Goal: Task Accomplishment & Management: Use online tool/utility

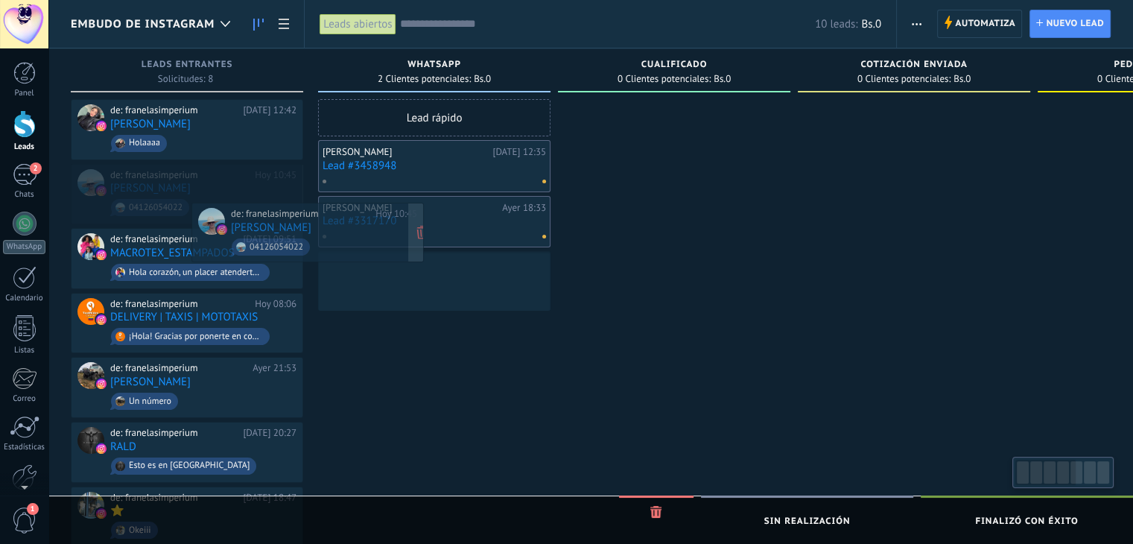
drag, startPoint x: 274, startPoint y: 234, endPoint x: 370, endPoint y: 276, distance: 105.1
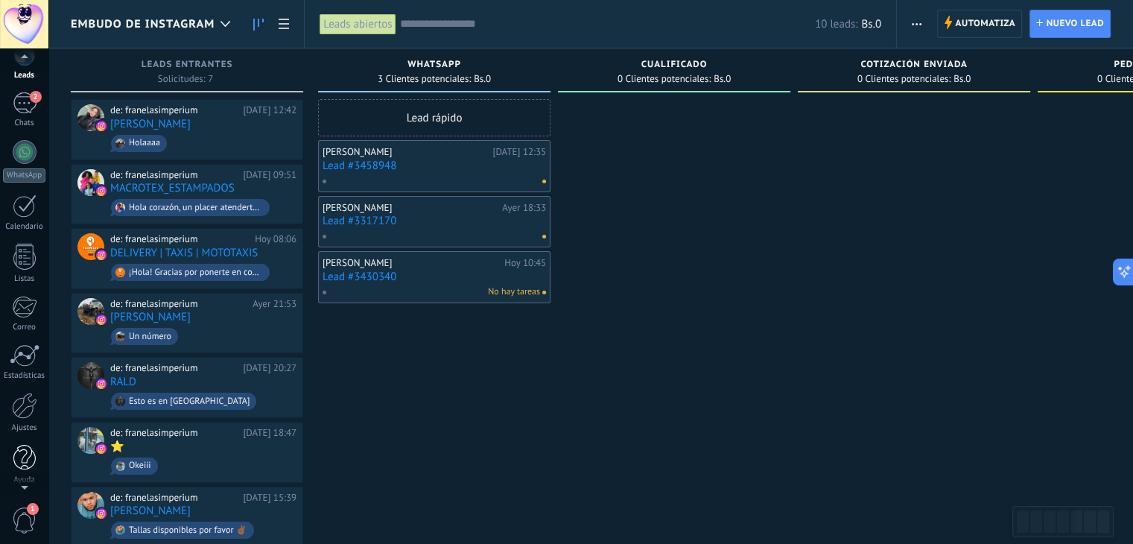
click at [22, 480] on div "© 2025 derechos reservados | Términos de uso Soporte técnico Franelas Imperium …" at bounding box center [24, 272] width 48 height 544
click at [24, 424] on div "Ajustes" at bounding box center [24, 425] width 43 height 10
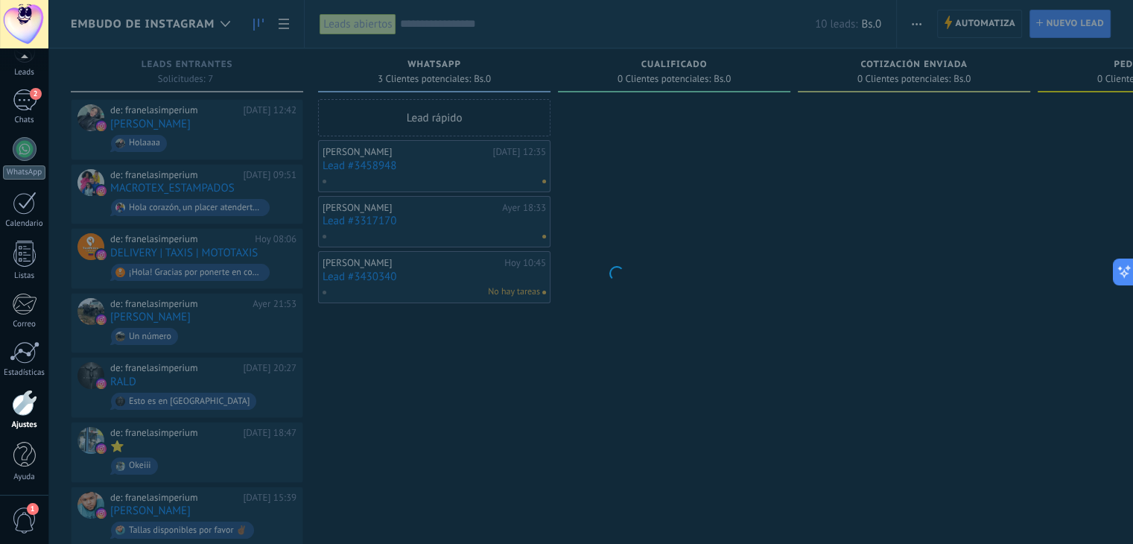
scroll to position [75, 0]
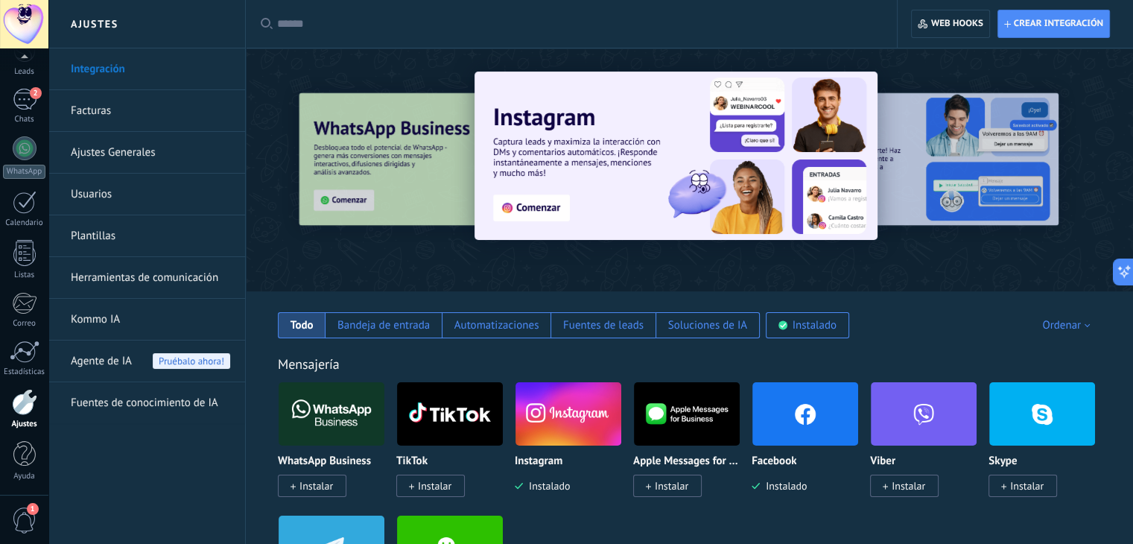
click at [347, 396] on img at bounding box center [332, 414] width 106 height 72
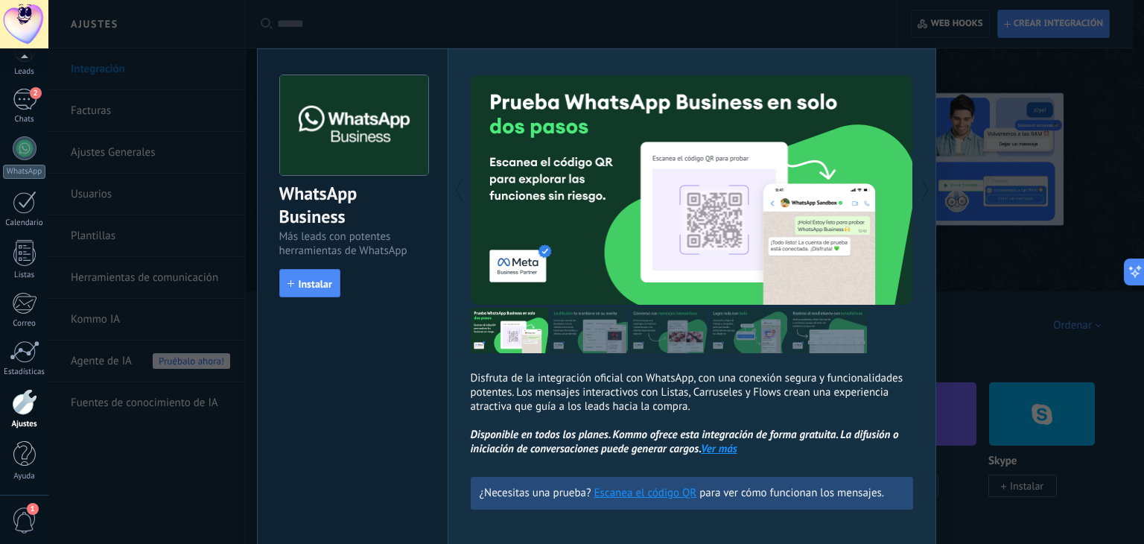
click at [954, 256] on div "WhatsApp Business Más leads con potentes herramientas de WhatsApp install Insta…" at bounding box center [596, 272] width 1096 height 544
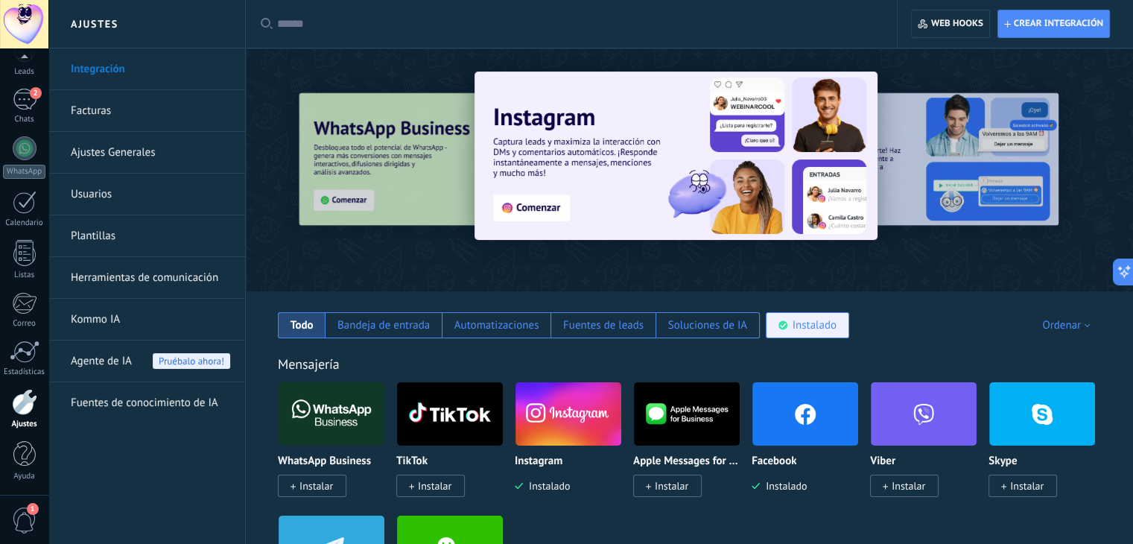
click at [790, 331] on div "Instalado" at bounding box center [807, 325] width 83 height 26
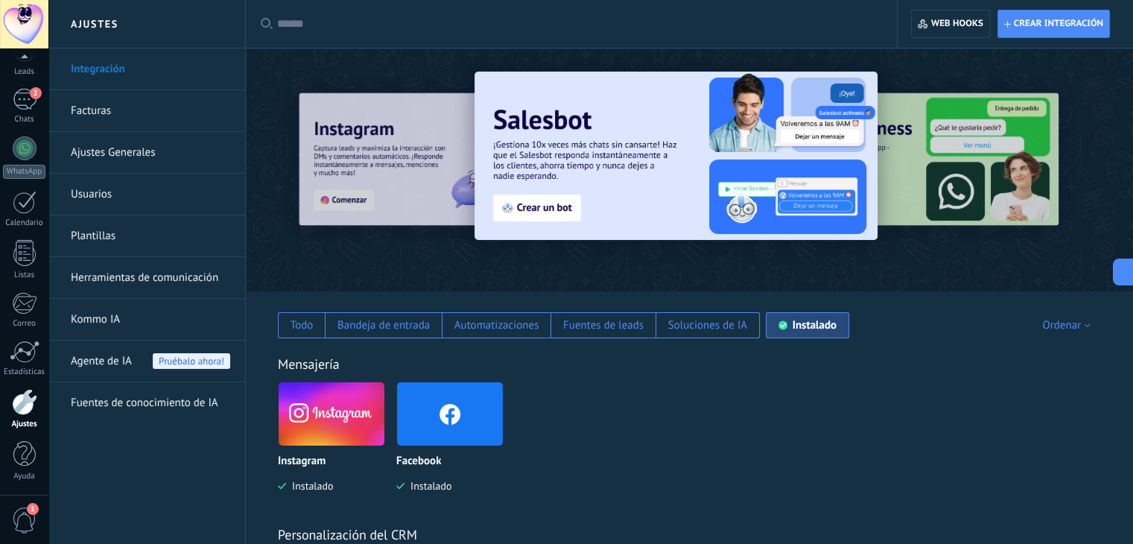
click at [402, 15] on div at bounding box center [576, 24] width 599 height 48
click at [394, 18] on input "text" at bounding box center [576, 24] width 599 height 16
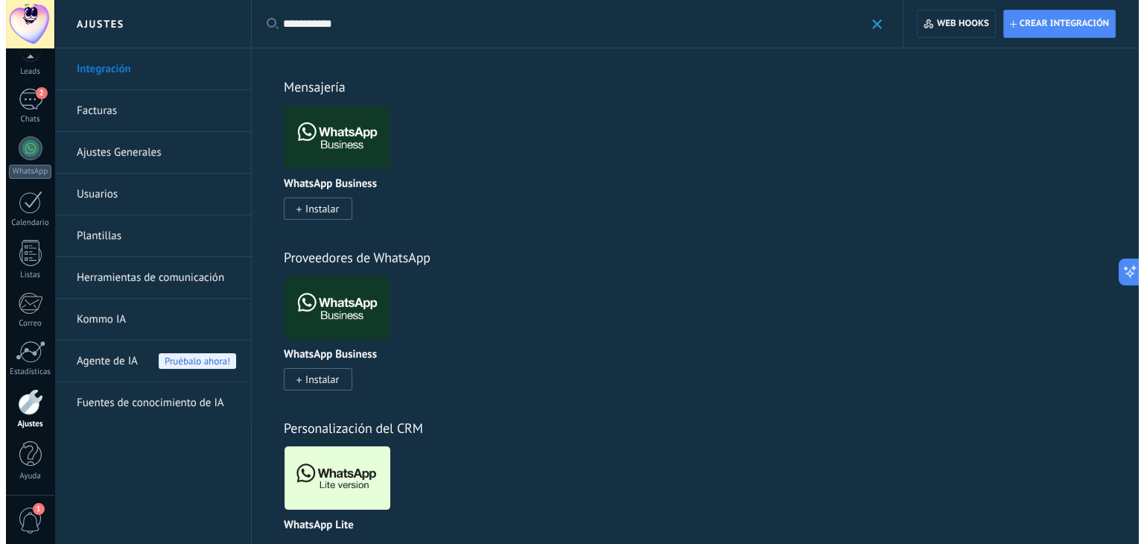
scroll to position [56, 0]
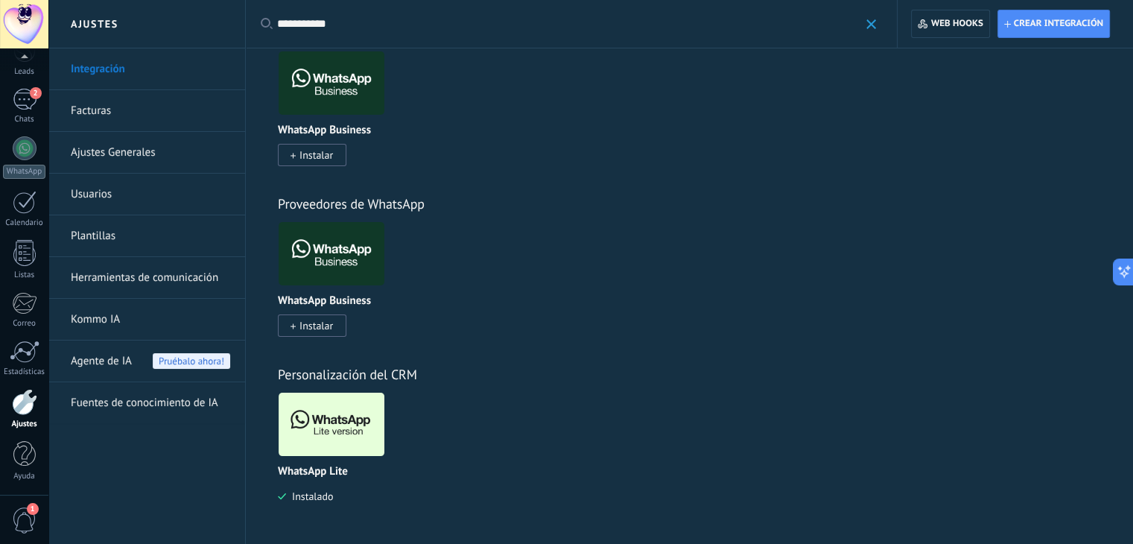
type input "**********"
click at [342, 430] on img at bounding box center [332, 424] width 106 height 72
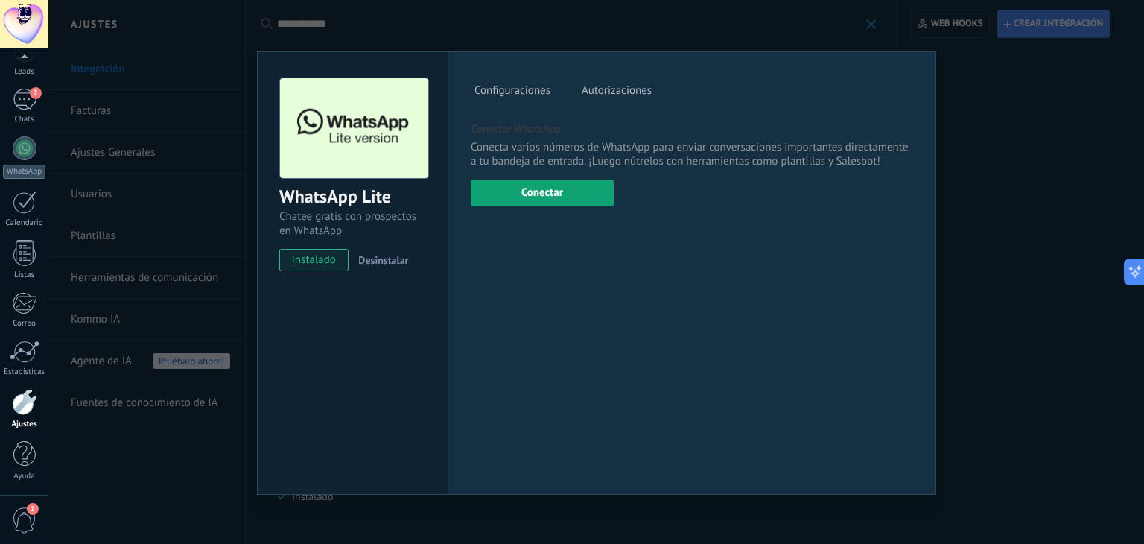
click at [600, 193] on button "Conectar" at bounding box center [542, 193] width 143 height 27
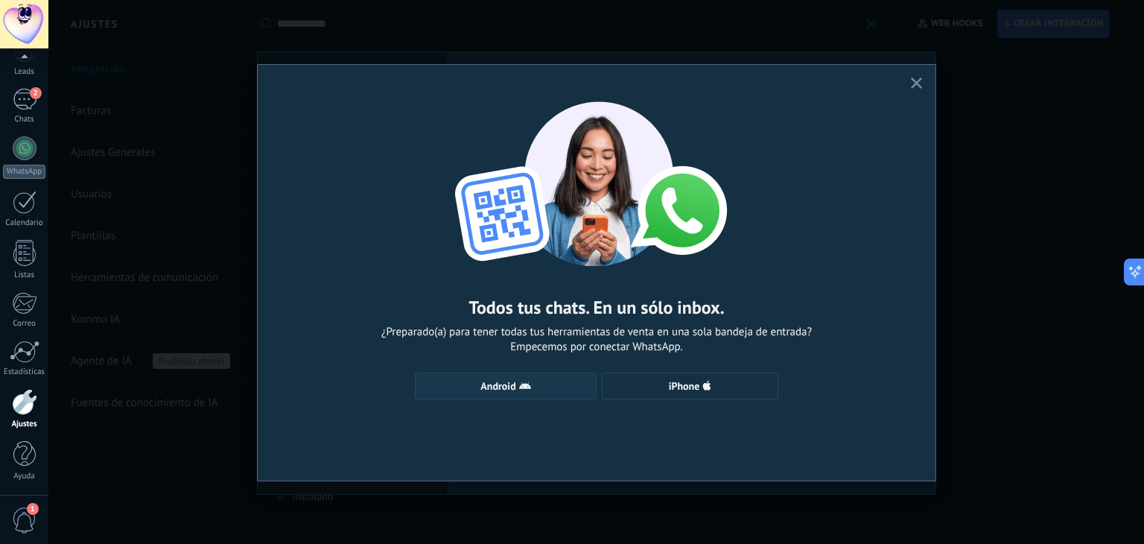
click at [495, 398] on button "Android" at bounding box center [506, 385] width 182 height 27
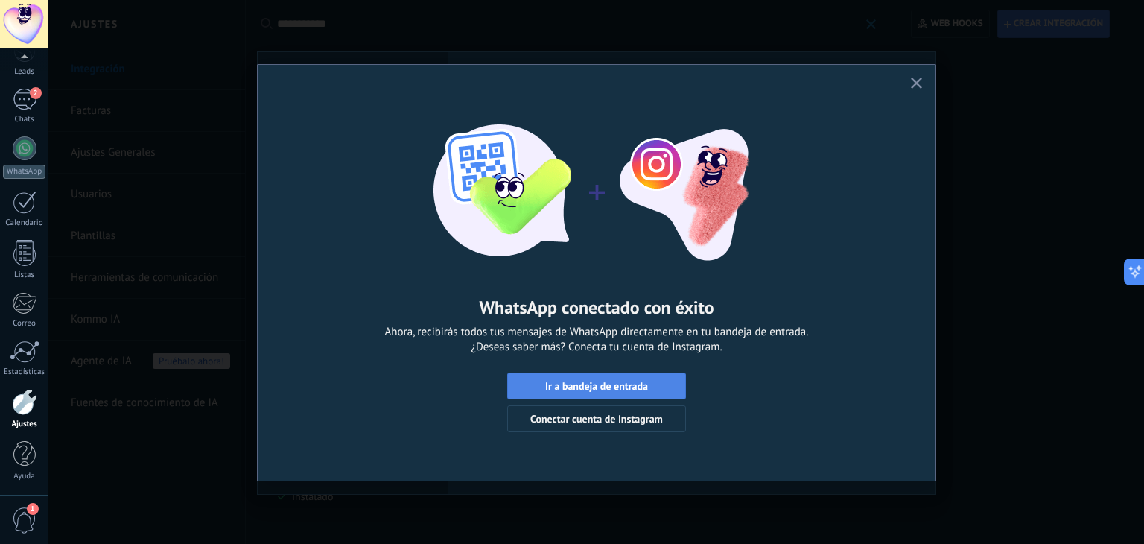
click at [568, 394] on button "Ir a bandeja de entrada" at bounding box center [596, 385] width 179 height 27
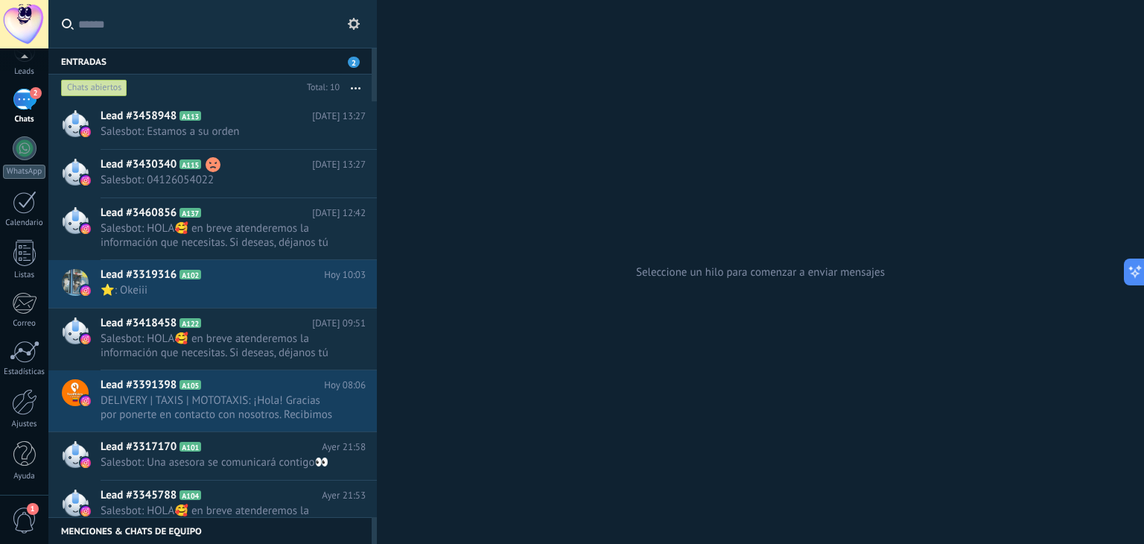
scroll to position [74, 0]
drag, startPoint x: 26, startPoint y: 481, endPoint x: 19, endPoint y: 412, distance: 69.6
click at [19, 412] on div "© 2025 derechos reservados | Términos de uso Soporte técnico Franelas Imperium …" at bounding box center [24, 272] width 48 height 544
click at [19, 412] on div at bounding box center [24, 403] width 25 height 26
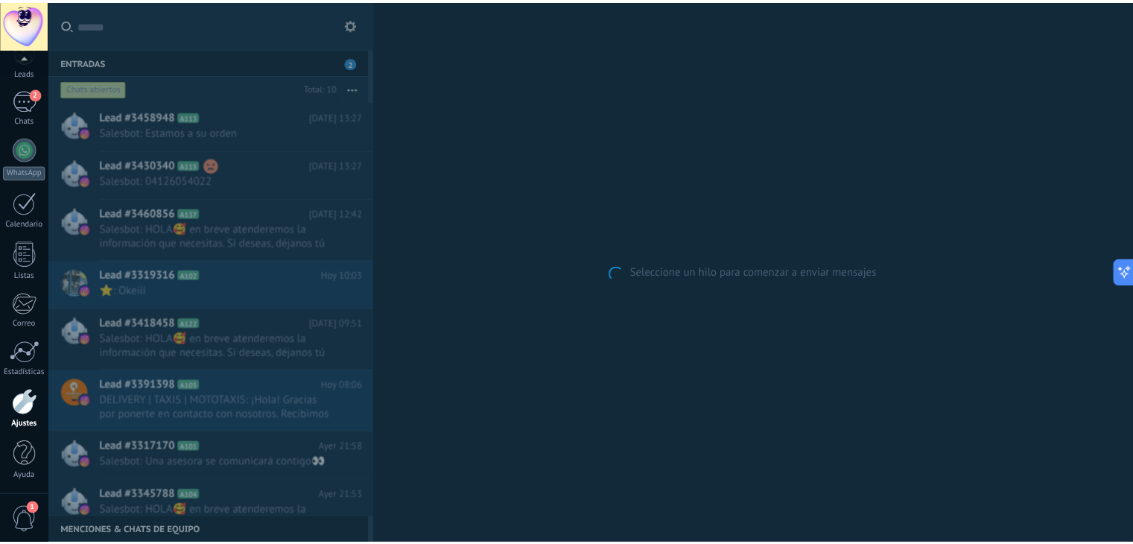
scroll to position [75, 0]
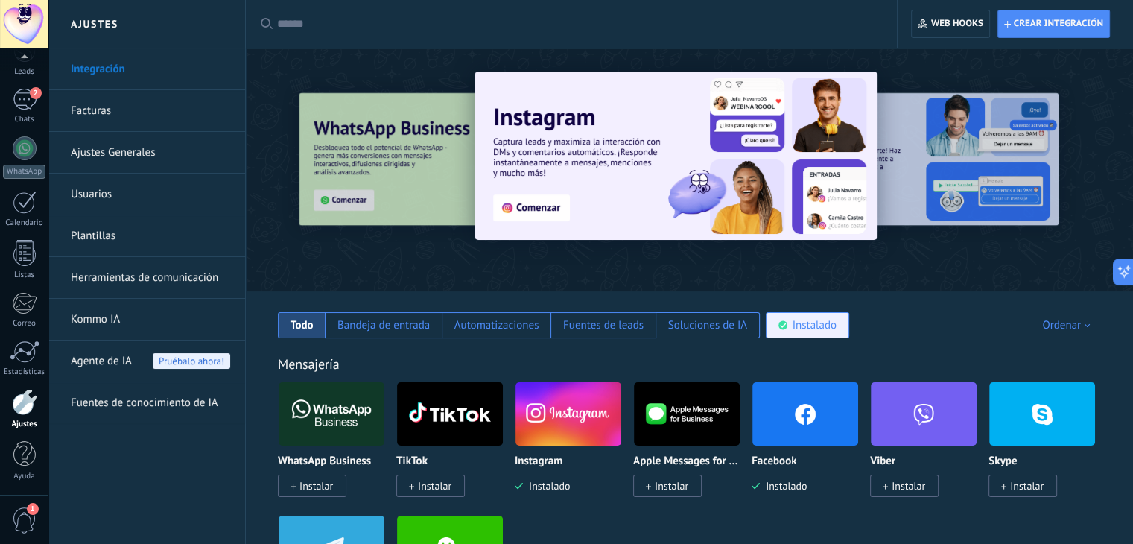
click at [805, 327] on div "Instalado" at bounding box center [815, 325] width 44 height 14
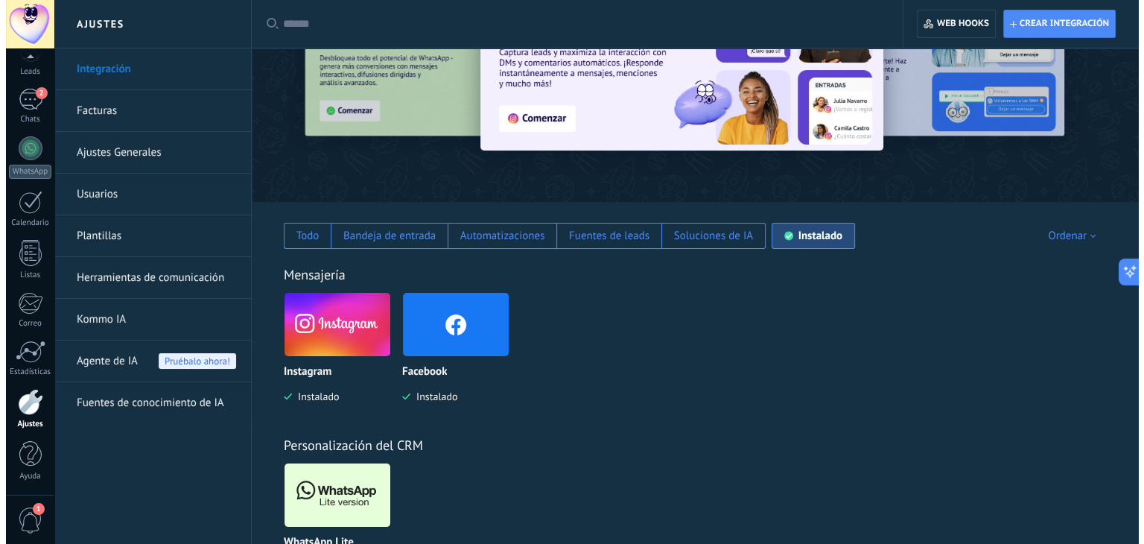
scroll to position [161, 0]
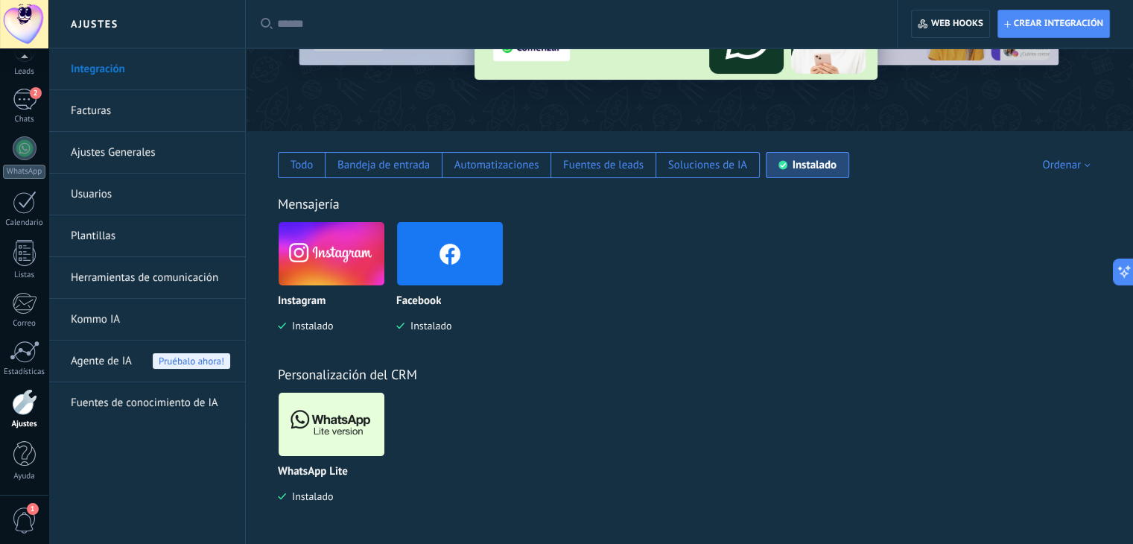
click at [344, 404] on img at bounding box center [332, 424] width 106 height 72
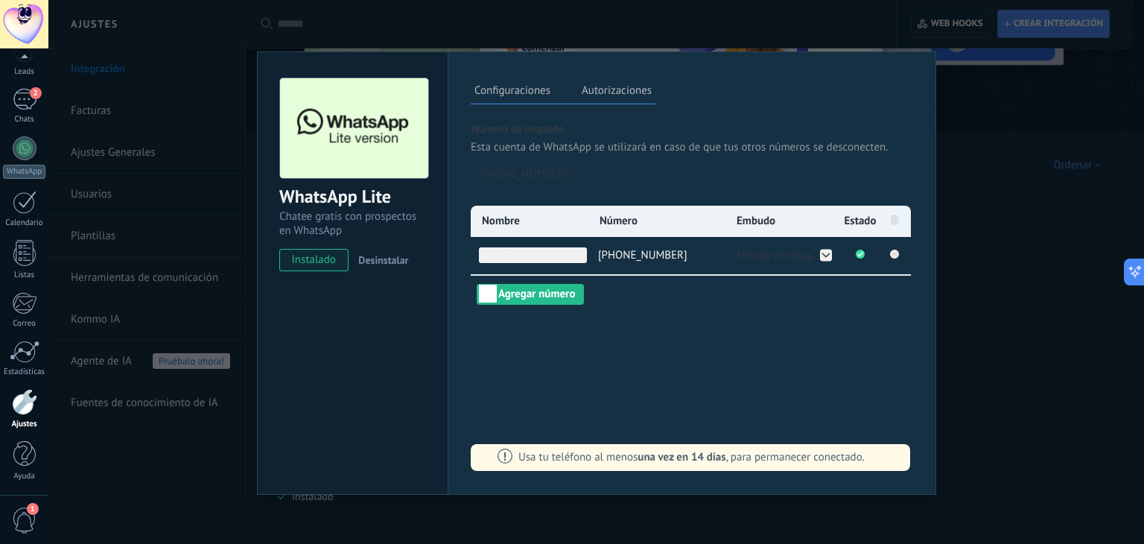
click at [538, 249] on span "[PHONE_NUMBER]" at bounding box center [533, 255] width 108 height 16
click at [538, 249] on input "**********" at bounding box center [533, 255] width 108 height 16
type input "*"
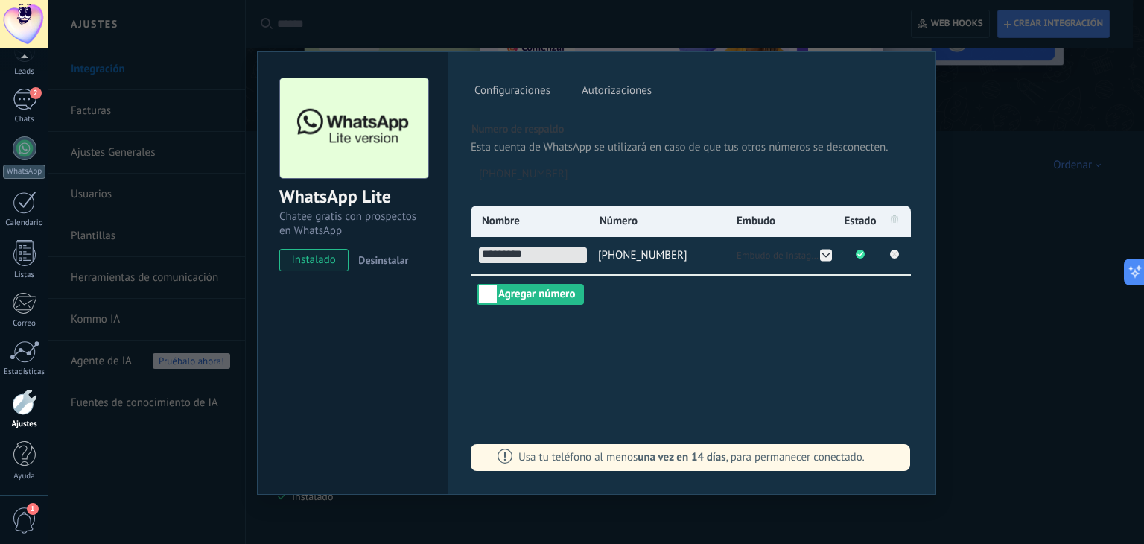
type input "*********"
click at [621, 329] on div "Configuraciones Autorizaciones Esta pestaña registra a los usuarios que han con…" at bounding box center [692, 272] width 489 height 443
click at [1109, 116] on div "WhatsApp Lite Chatee gratis con prospectos en WhatsApp instalado Desinstalar Co…" at bounding box center [596, 272] width 1096 height 544
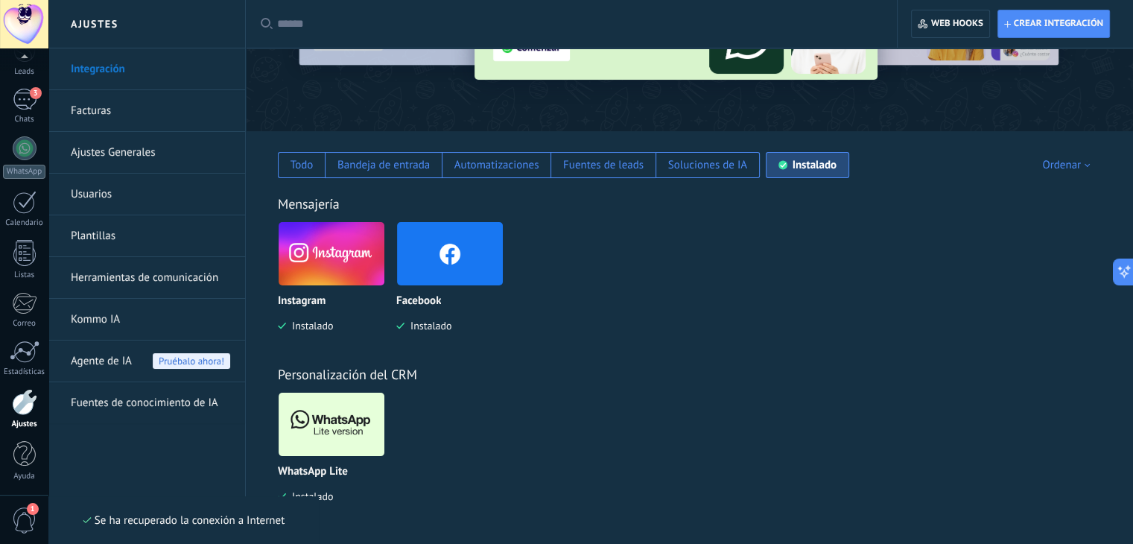
click at [348, 259] on img at bounding box center [332, 254] width 106 height 72
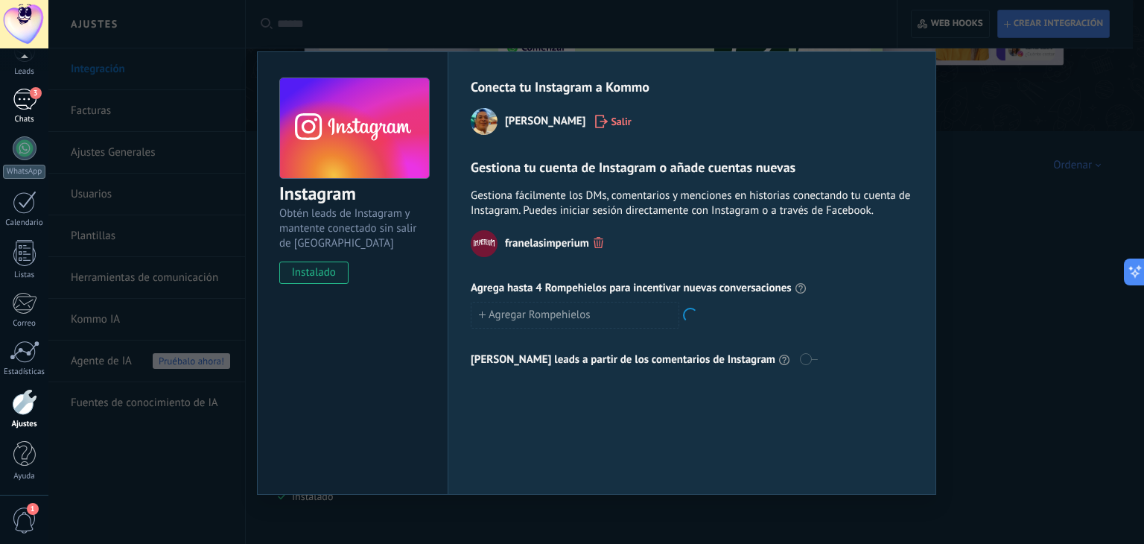
drag, startPoint x: 26, startPoint y: 131, endPoint x: 22, endPoint y: 113, distance: 18.3
click at [22, 113] on div "Panel Leads 3 Chats WhatsApp Clientes" at bounding box center [24, 242] width 48 height 510
click at [22, 113] on link "3 Chats" at bounding box center [24, 107] width 48 height 36
